Goal: Transaction & Acquisition: Purchase product/service

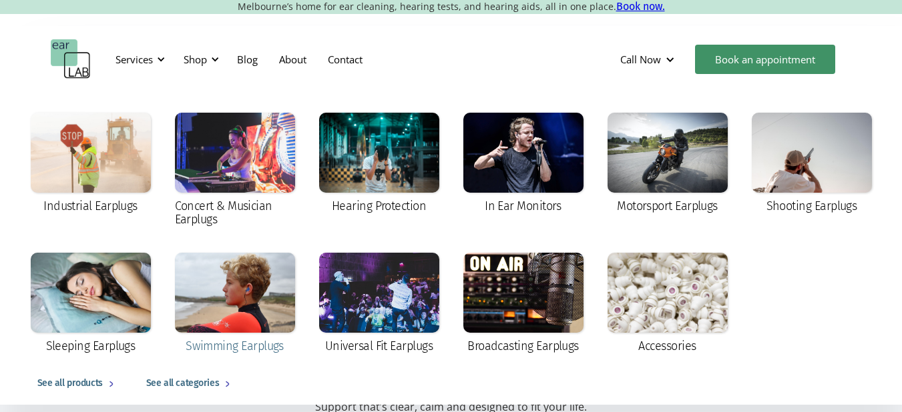
click at [228, 280] on div at bounding box center [235, 293] width 120 height 80
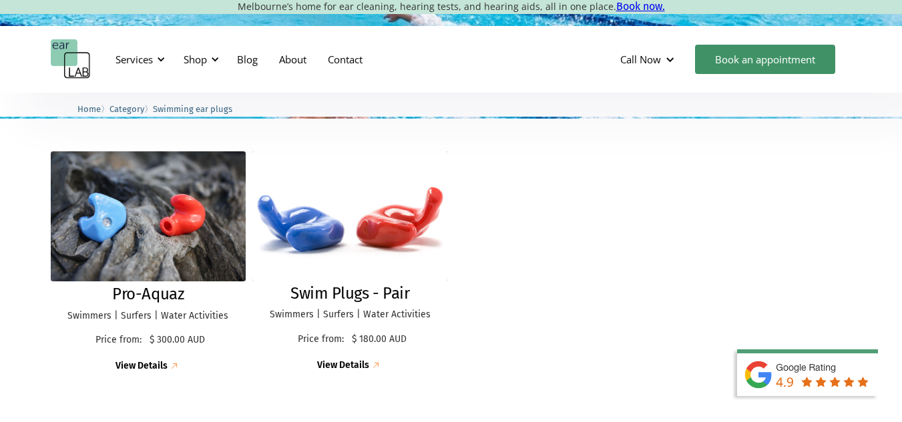
scroll to position [344, 0]
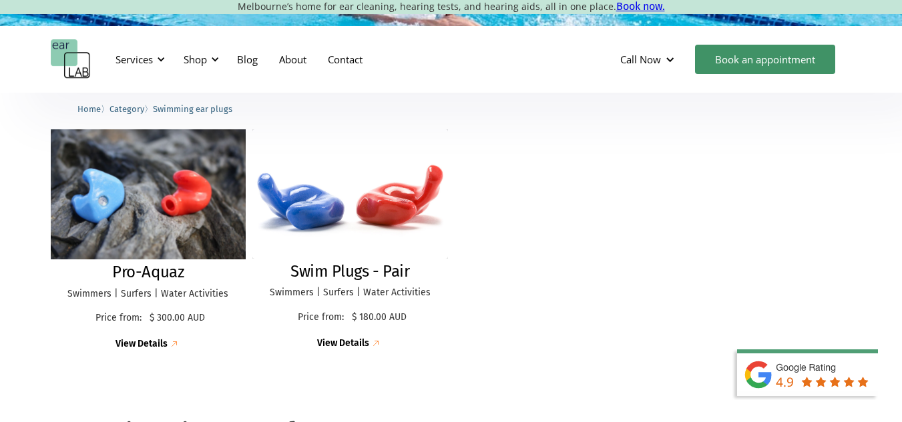
click at [195, 204] on img at bounding box center [148, 194] width 215 height 143
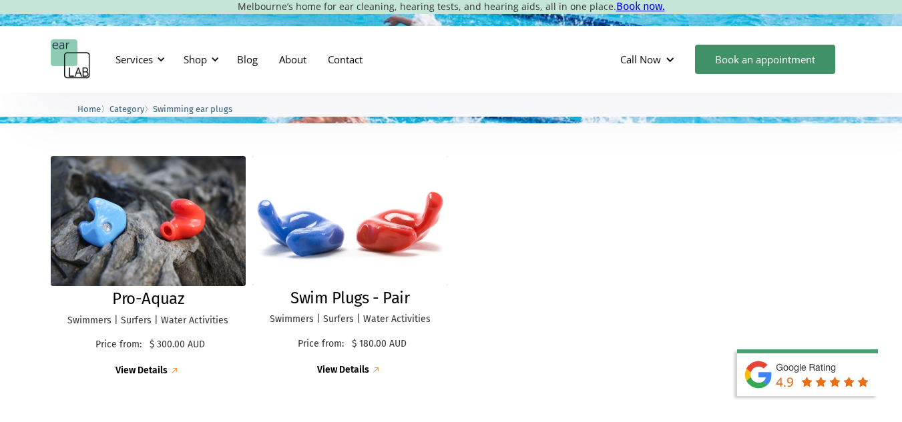
scroll to position [296, 0]
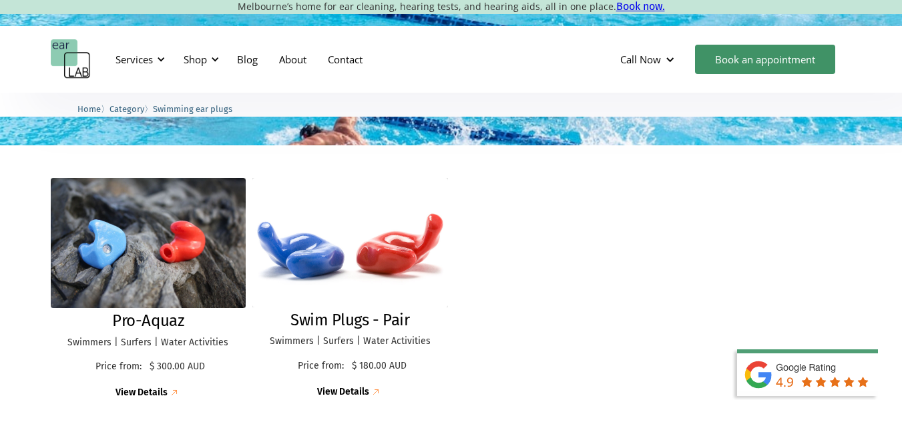
click at [611, 307] on div "Pro-Aquaz Swimmers | Surfers | Water Activities Price from: $ 300.00 AUD Price:…" at bounding box center [451, 289] width 801 height 248
click at [649, 310] on div "Pro-Aquaz Swimmers | Surfers | Water Activities Price from: $ 300.00 AUD Price:…" at bounding box center [451, 289] width 801 height 248
click at [621, 294] on div "Pro-Aquaz Swimmers | Surfers | Water Activities Price from: $ 300.00 AUD Price:…" at bounding box center [451, 289] width 801 height 248
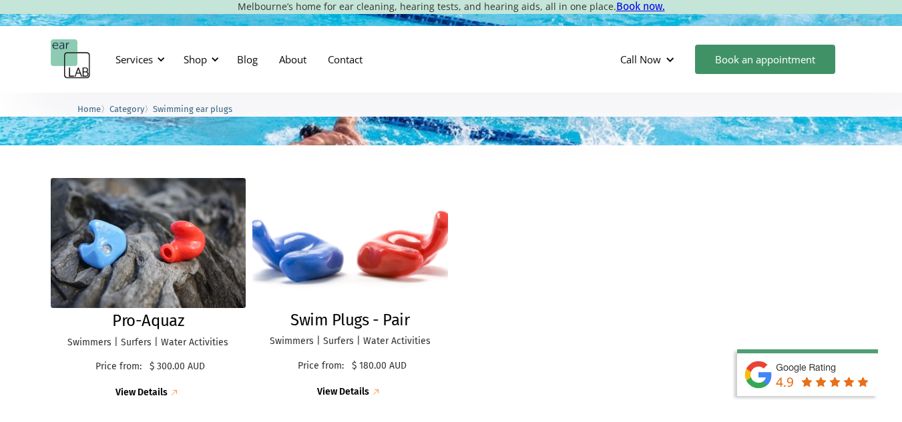
click at [375, 254] on img at bounding box center [349, 243] width 215 height 142
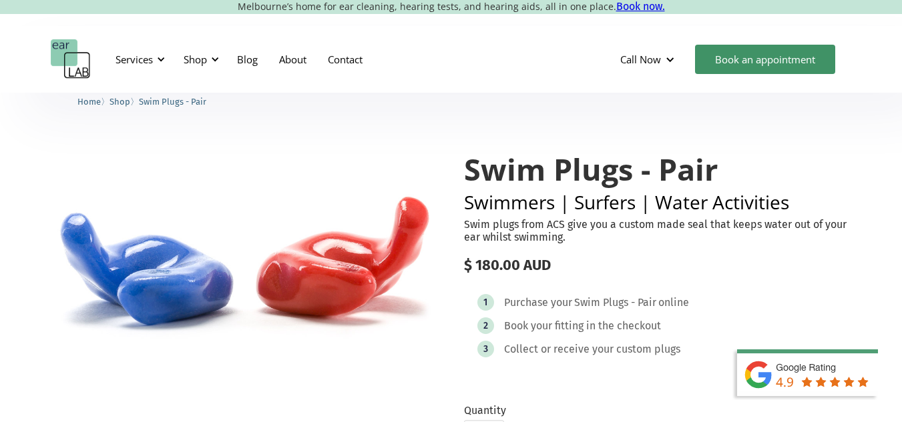
scroll to position [21, 0]
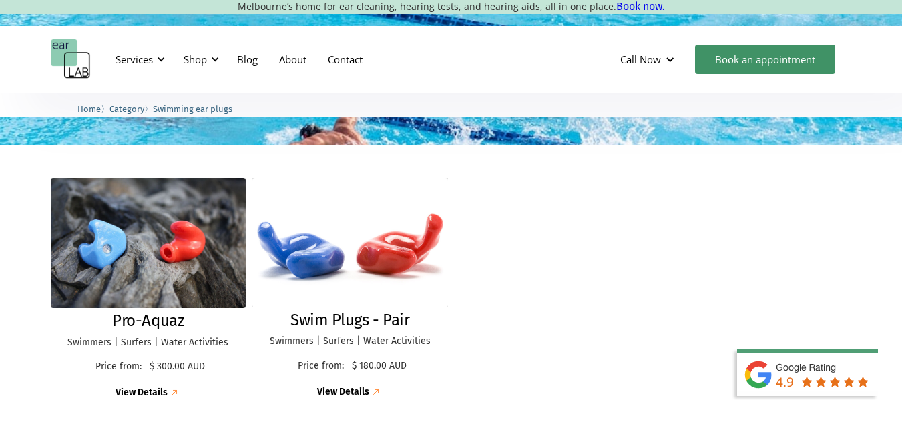
click at [710, 258] on div "Pro-Aquaz Swimmers | Surfers | Water Activities Price from: $ 300.00 AUD Price:…" at bounding box center [451, 289] width 801 height 248
click at [621, 321] on div "Pro-Aquaz Swimmers | Surfers | Water Activities Price from: $ 300.00 AUD Price:…" at bounding box center [451, 289] width 801 height 248
click at [634, 326] on div "Pro-Aquaz Swimmers | Surfers | Water Activities Price from: $ 300.00 AUD Price:…" at bounding box center [451, 289] width 801 height 248
click at [675, 247] on div "Pro-Aquaz Swimmers | Surfers | Water Activities Price from: $ 300.00 AUD Price:…" at bounding box center [451, 289] width 801 height 248
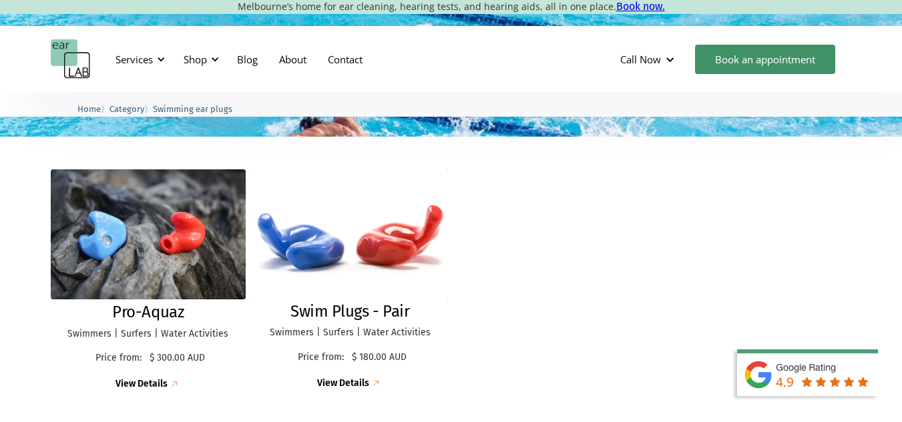
click at [791, 203] on div "Pro-Aquaz Swimmers | Surfers | Water Activities Price from: $ 300.00 AUD Price:…" at bounding box center [451, 280] width 801 height 248
click at [795, 242] on div "Pro-Aquaz Swimmers | Surfers | Water Activities Price from: $ 300.00 AUD Price:…" at bounding box center [451, 280] width 801 height 248
click at [610, 237] on div "Pro-Aquaz Swimmers | Surfers | Water Activities Price from: $ 300.00 AUD Price:…" at bounding box center [451, 280] width 801 height 248
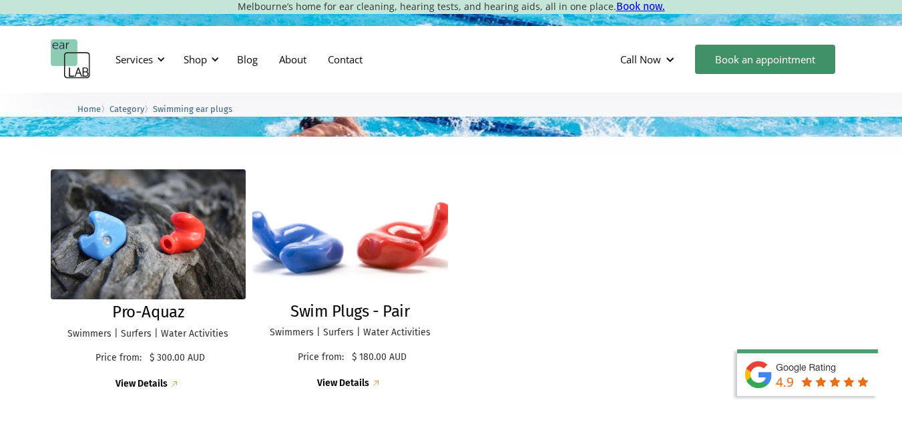
click at [421, 244] on img at bounding box center [349, 234] width 215 height 142
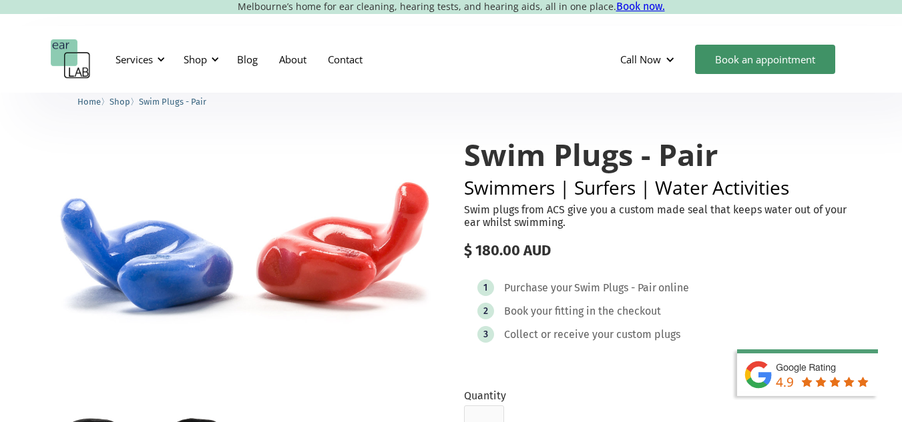
scroll to position [59, 0]
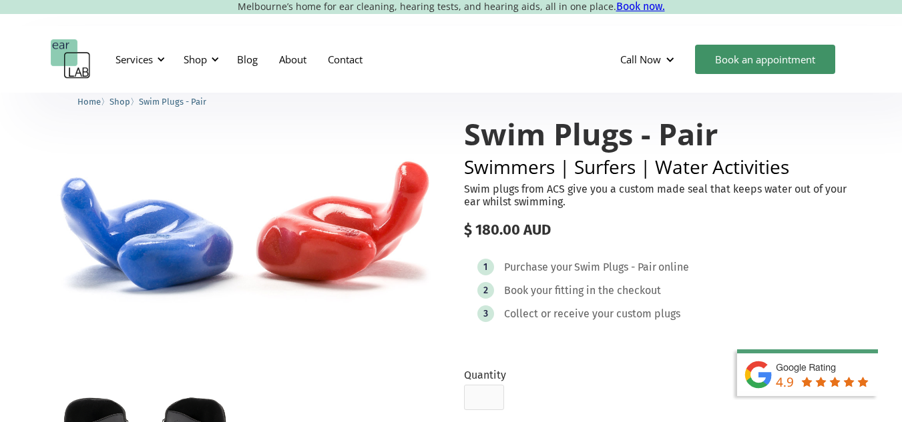
click at [850, 231] on div "$ 180.00 AUD" at bounding box center [658, 230] width 388 height 17
click at [749, 227] on div "$ 180.00 AUD" at bounding box center [658, 230] width 388 height 17
